Goal: Transaction & Acquisition: Purchase product/service

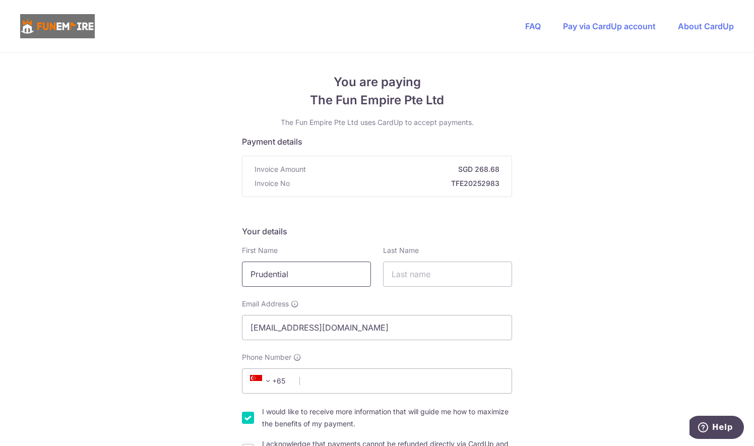
drag, startPoint x: 320, startPoint y: 272, endPoint x: 181, endPoint y: 255, distance: 139.7
click at [181, 255] on div "You are paying The Fun Empire Pte Ltd The Fun Empire Pte Ltd uses CardUp to acc…" at bounding box center [377, 421] width 754 height 737
type input "Rion"
click at [443, 279] on input "text" at bounding box center [447, 274] width 129 height 25
type input "JJ"
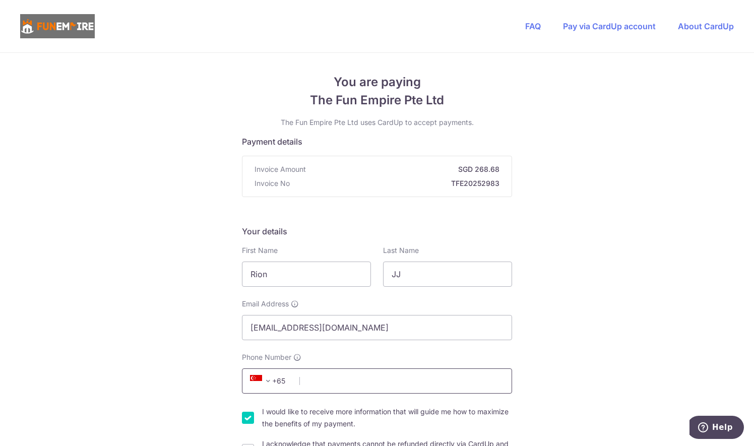
click at [315, 385] on input "Phone Number" at bounding box center [377, 381] width 270 height 25
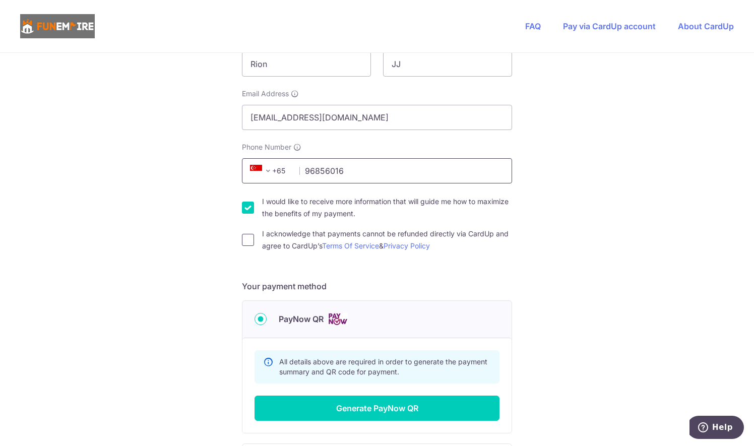
type input "96856016"
click at [242, 242] on input "I acknowledge that payments cannot be refunded directly via CardUp and agree to…" at bounding box center [248, 240] width 12 height 12
checkbox input "true"
click at [251, 208] on input "I would like to receive more information that will guide me how to maximize the…" at bounding box center [248, 208] width 12 height 12
checkbox input "false"
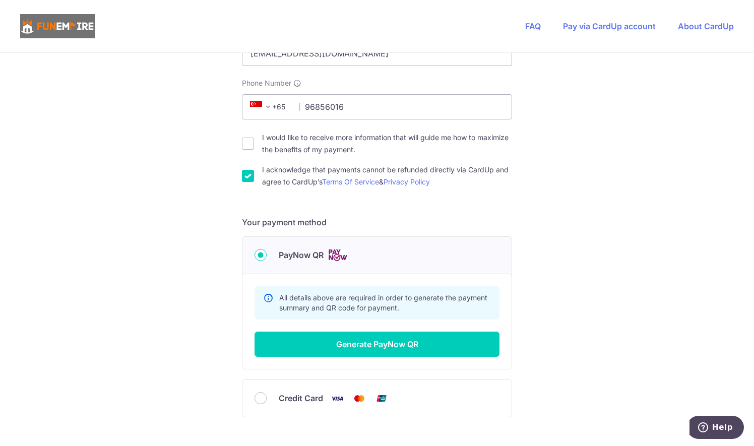
scroll to position [341, 0]
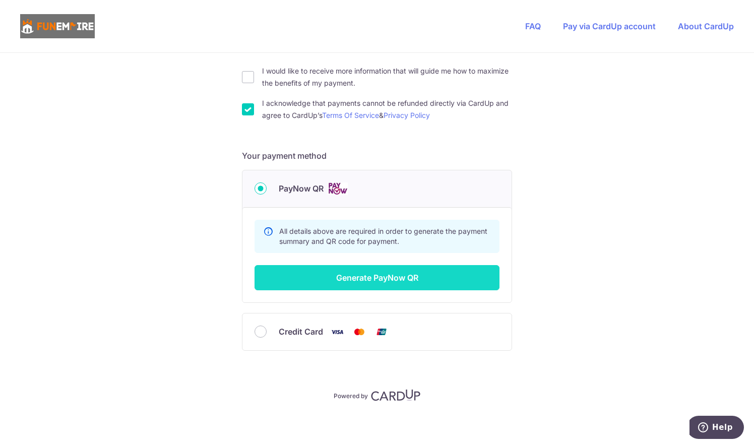
click at [423, 275] on button "Generate PayNow QR" at bounding box center [377, 277] width 245 height 25
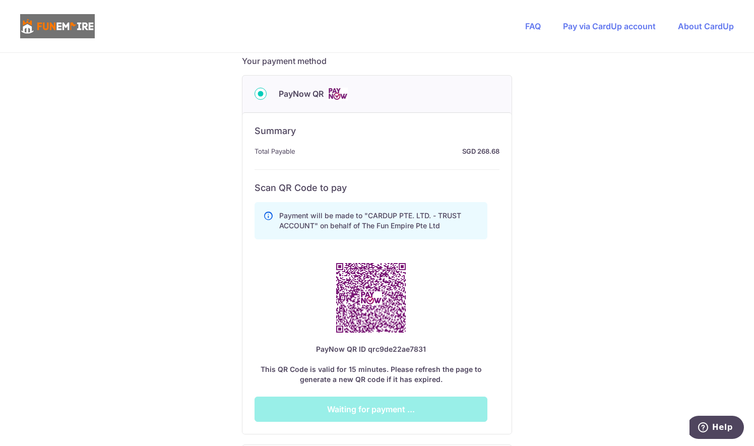
scroll to position [475, 0]
